Goal: Task Accomplishment & Management: Manage account settings

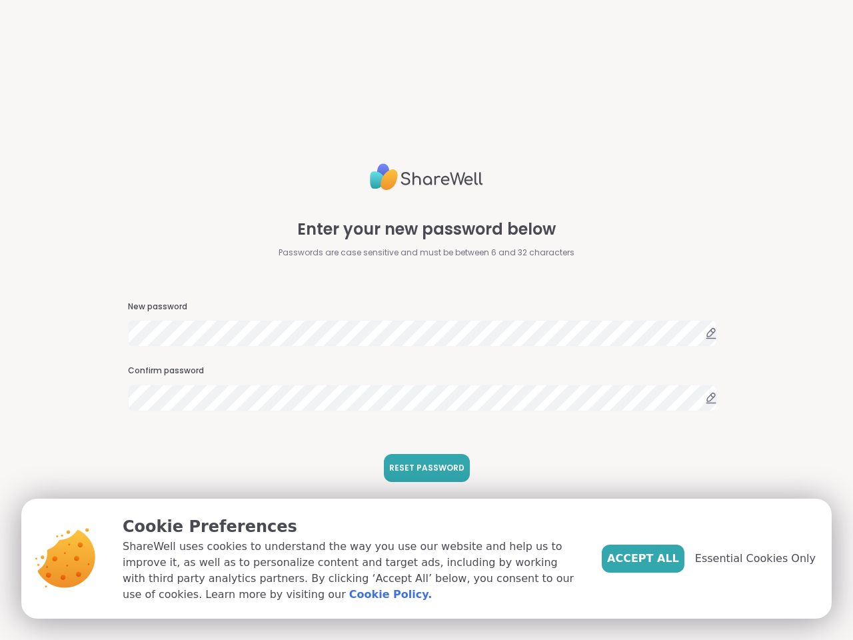
click at [420, 468] on span "RESET PASSWORD" at bounding box center [426, 468] width 75 height 12
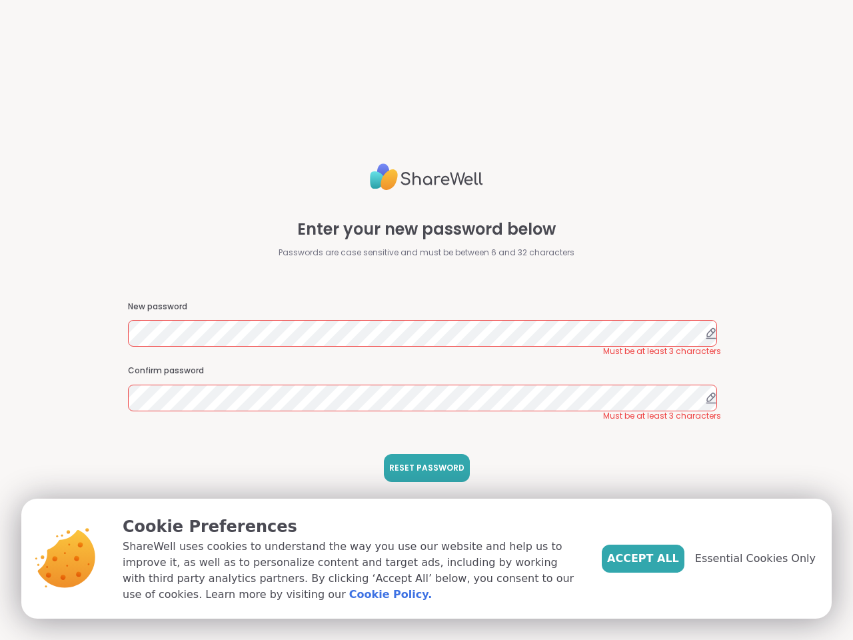
click at [665, 558] on span "Accept All" at bounding box center [643, 558] width 72 height 16
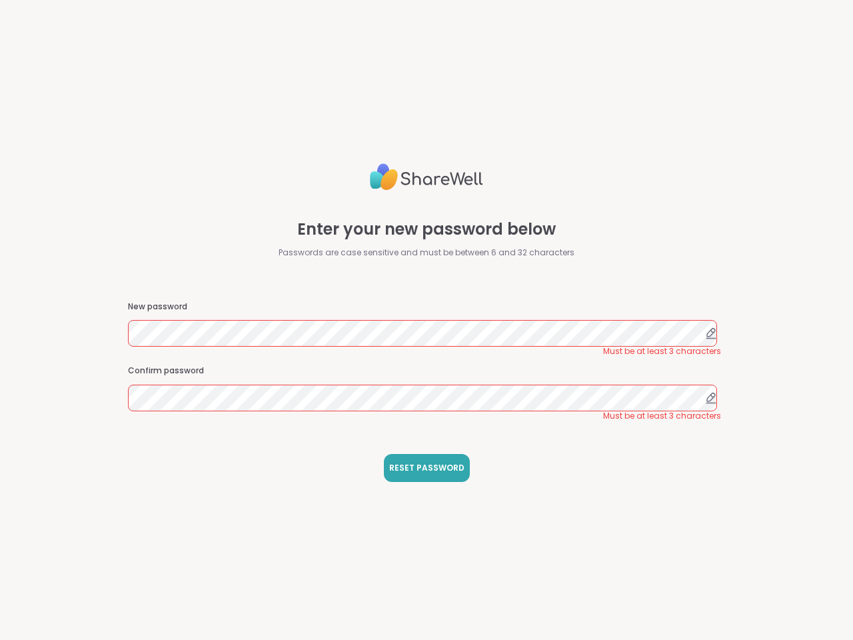
click at [763, 558] on div "Enter your new password below Passwords are case sensitive and must be between …" at bounding box center [426, 320] width 853 height 640
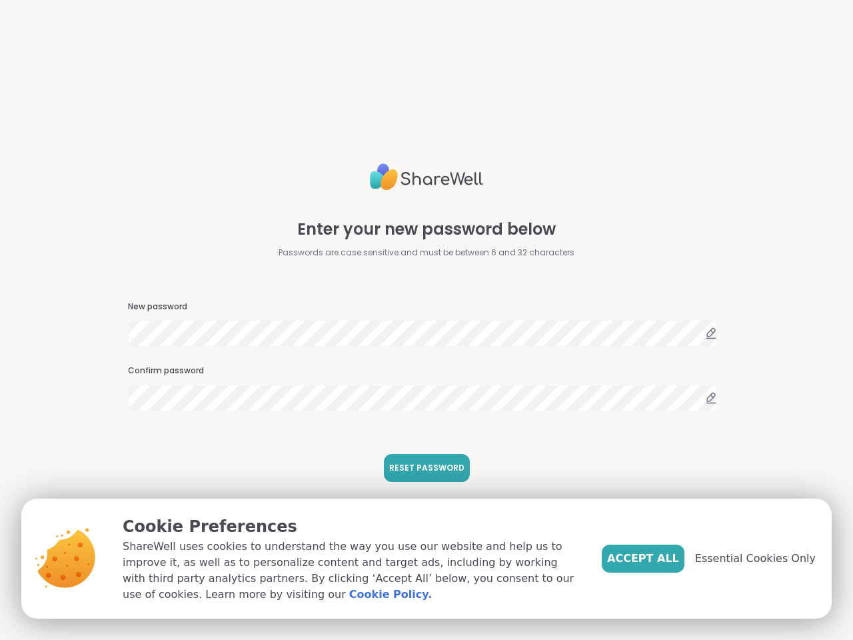
click at [420, 468] on span "RESET PASSWORD" at bounding box center [426, 468] width 75 height 12
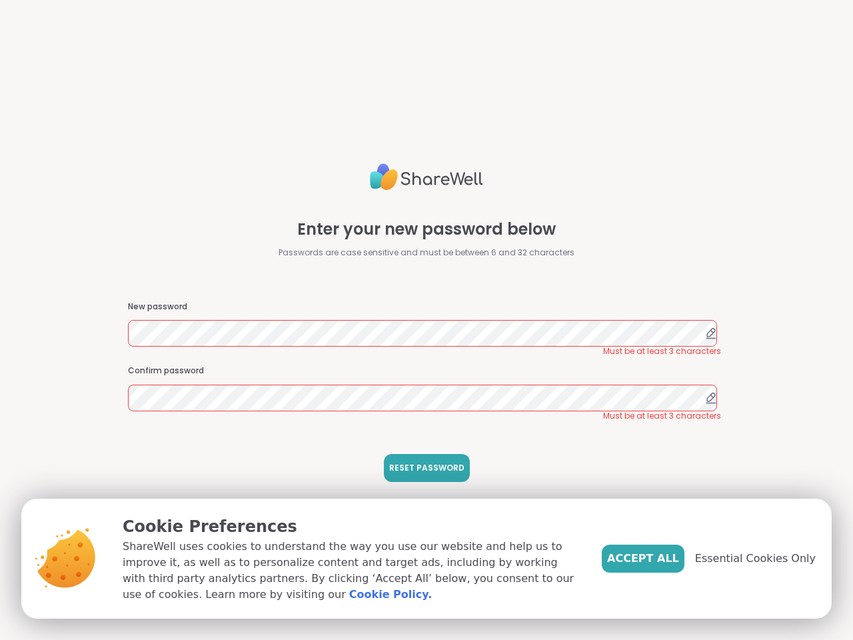
click at [665, 558] on span "Accept All" at bounding box center [643, 558] width 72 height 16
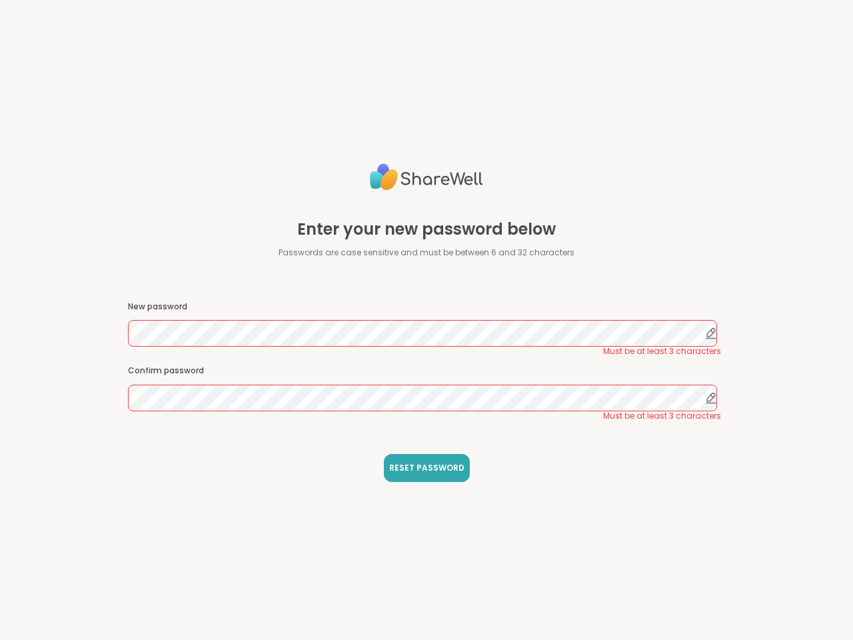
click at [763, 558] on div "Enter your new password below Passwords are case sensitive and must be between …" at bounding box center [426, 320] width 853 height 640
